Goal: Task Accomplishment & Management: Complete application form

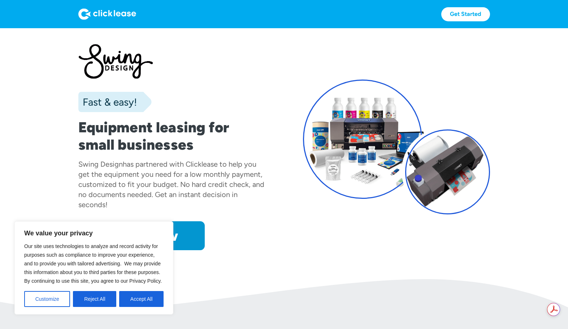
click at [154, 301] on button "Accept All" at bounding box center [141, 299] width 44 height 16
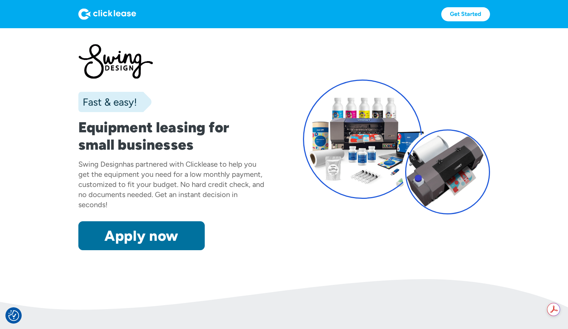
click at [163, 242] on link "Apply now" at bounding box center [141, 235] width 126 height 29
click at [150, 238] on link "Apply now" at bounding box center [141, 235] width 126 height 29
